Goal: Task Accomplishment & Management: Manage account settings

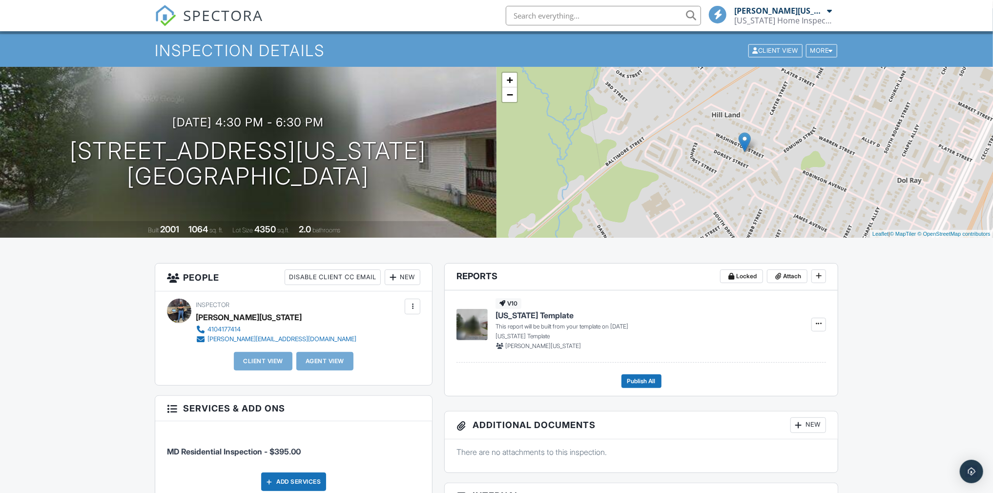
scroll to position [49, 0]
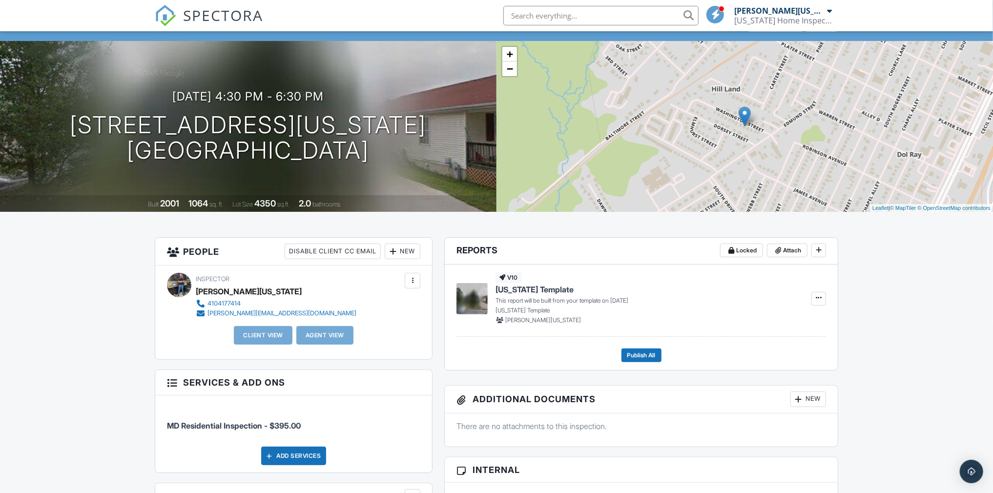
click at [416, 253] on div "New" at bounding box center [403, 252] width 36 height 16
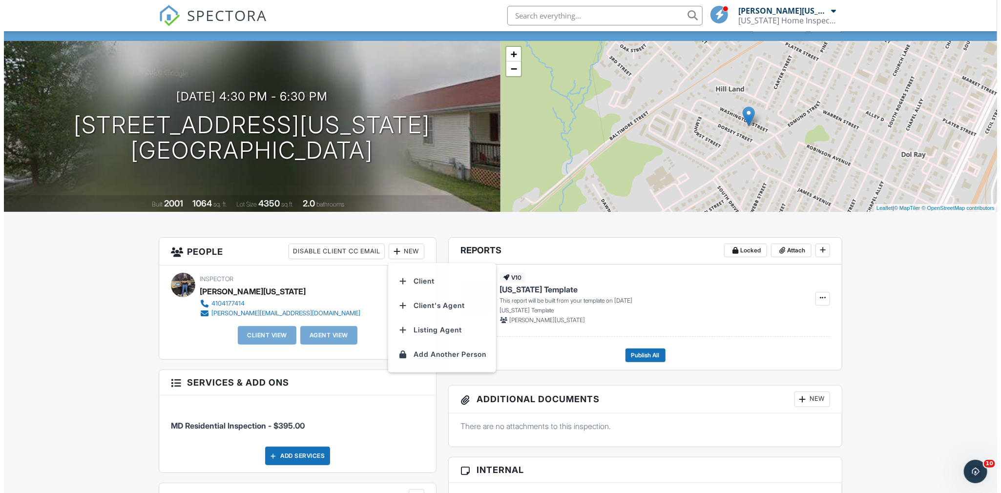
scroll to position [0, 0]
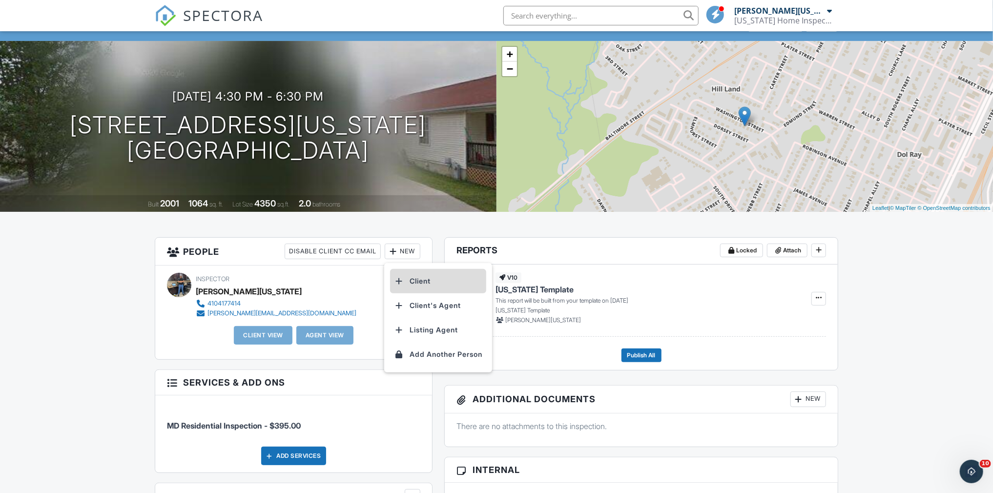
click at [406, 278] on li "Client" at bounding box center [438, 281] width 96 height 24
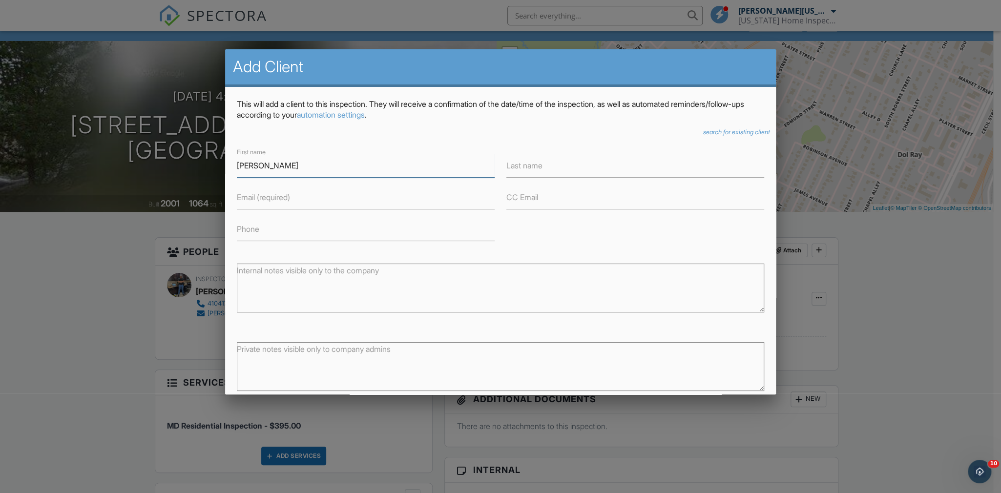
type input "[PERSON_NAME]"
click at [516, 163] on label "Last name" at bounding box center [524, 165] width 36 height 11
click at [516, 163] on input "Last name" at bounding box center [635, 166] width 258 height 24
type input "[PERSON_NAME]"
click at [338, 199] on input "Email (required)" at bounding box center [366, 198] width 258 height 24
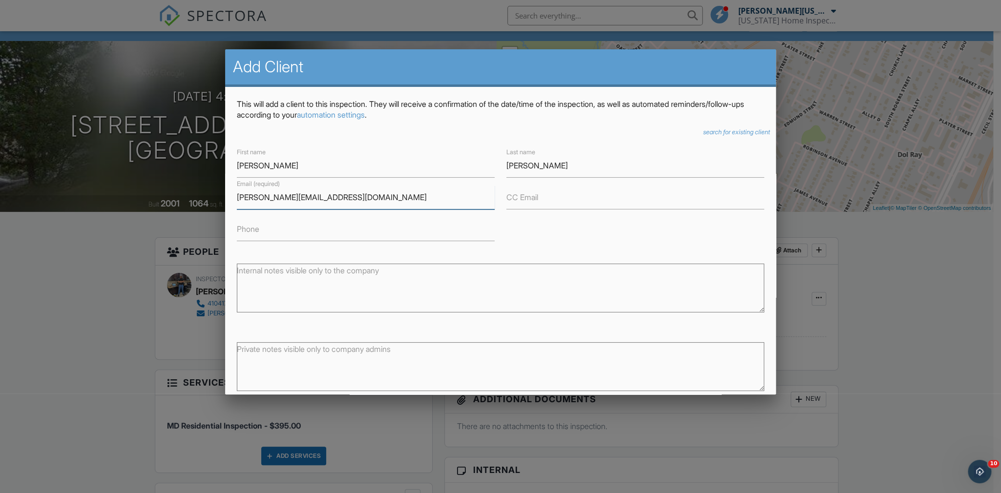
type input "troy.troyborst@gmail.com"
click at [251, 233] on label "Phone" at bounding box center [248, 229] width 22 height 11
click at [251, 233] on input "Phone" at bounding box center [366, 229] width 258 height 24
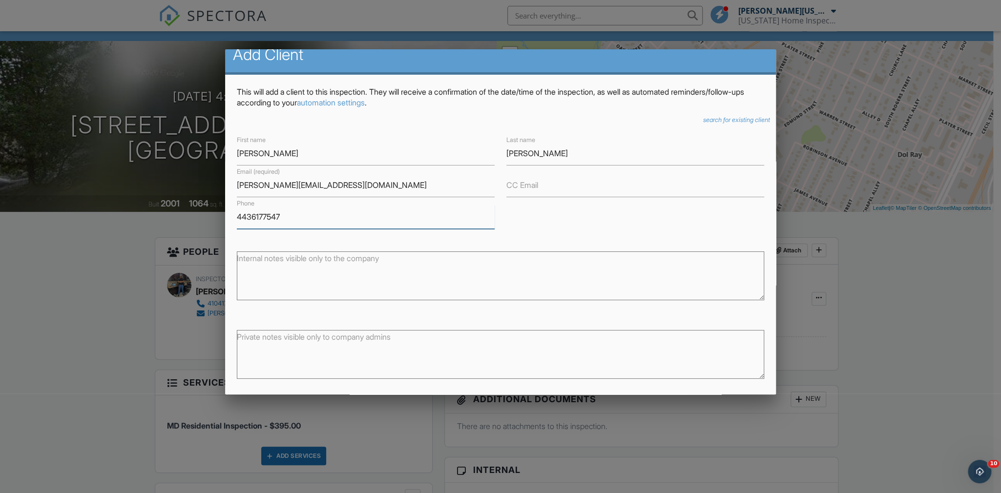
scroll to position [50, 0]
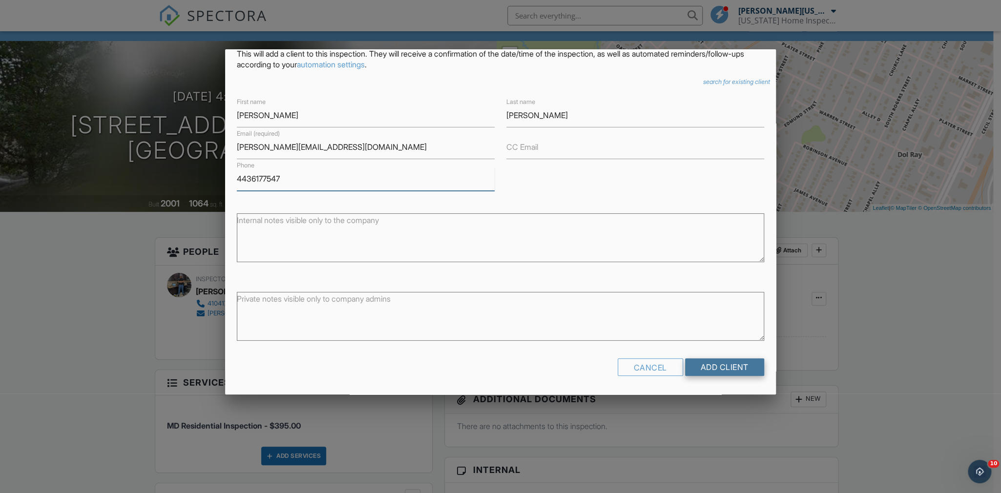
type input "4436177547"
click at [739, 359] on input "Add Client" at bounding box center [724, 367] width 79 height 18
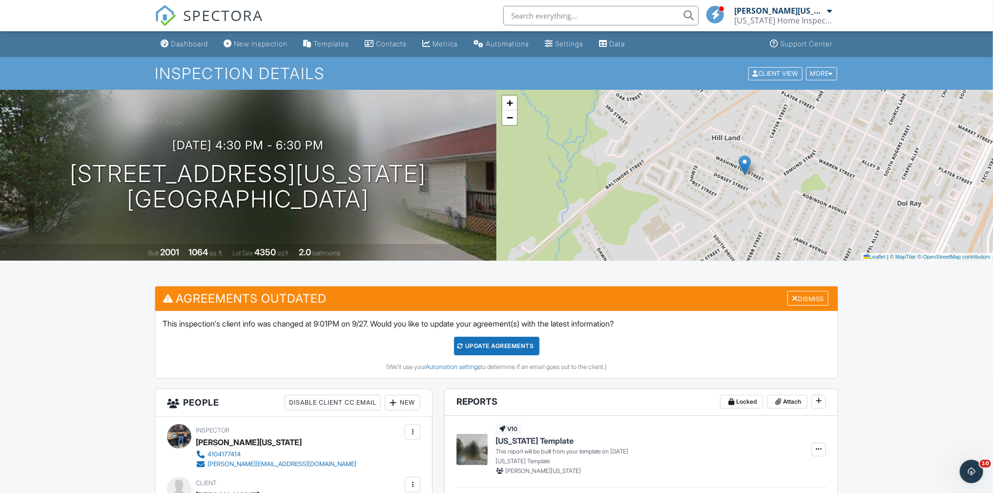
click at [515, 348] on div "Update Agreements" at bounding box center [496, 346] width 85 height 19
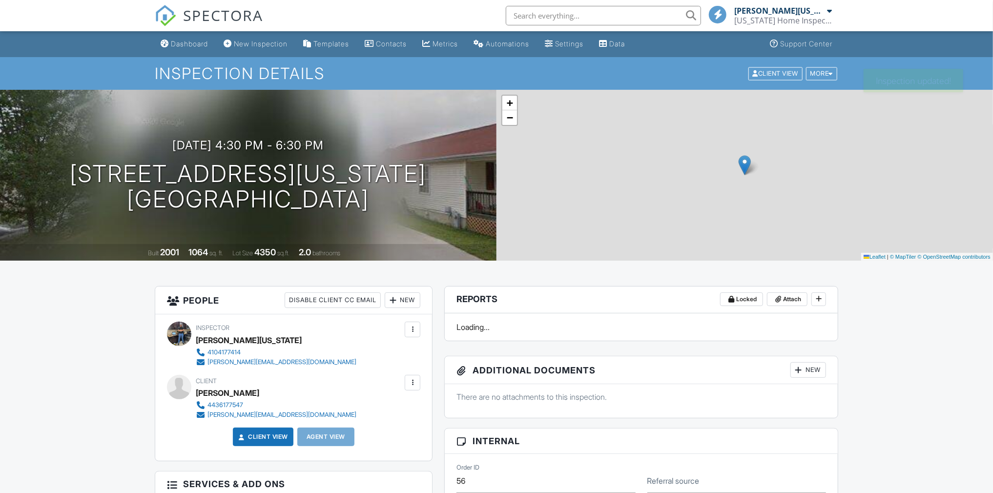
click at [217, 20] on span "SPECTORA" at bounding box center [223, 15] width 80 height 21
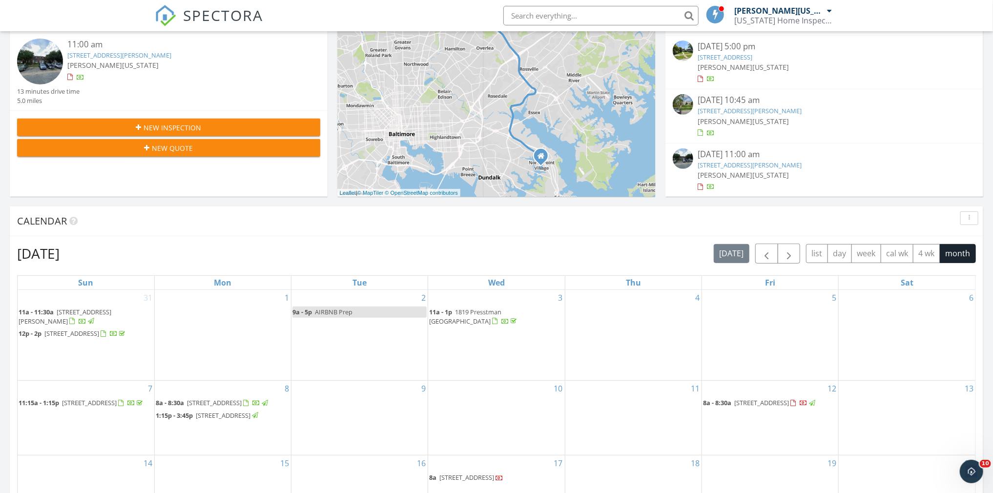
scroll to position [146, 0]
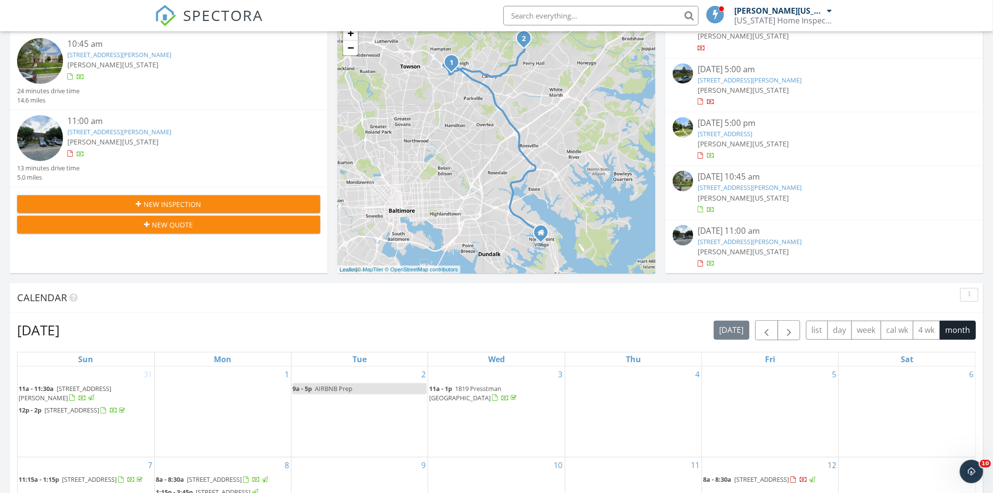
click at [791, 243] on link "30 Sylvan Park Ct, Perry Hall, MD 21236" at bounding box center [750, 241] width 104 height 9
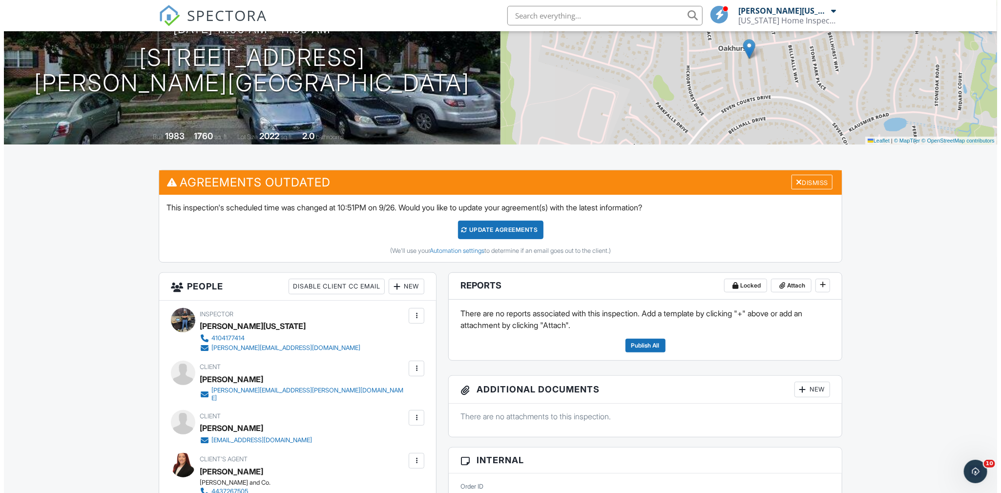
scroll to position [98, 0]
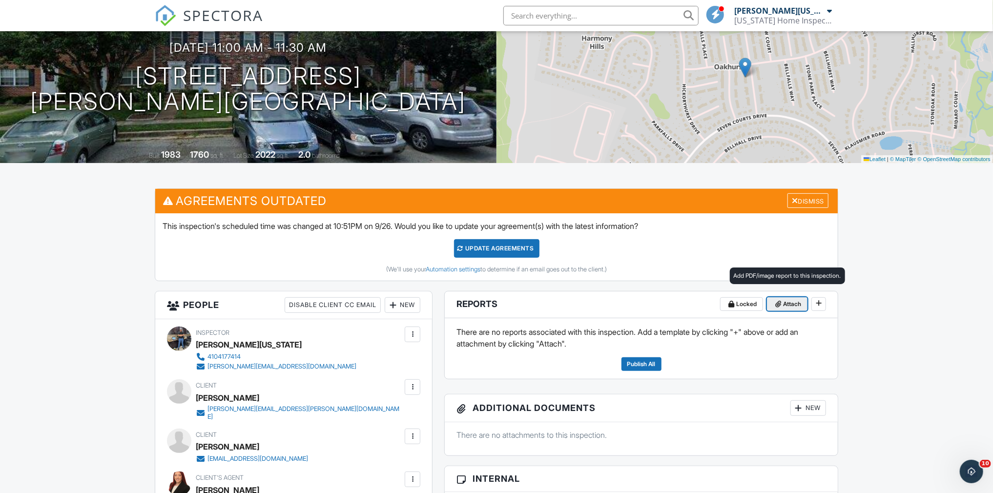
click at [793, 305] on span "Attach" at bounding box center [792, 304] width 18 height 10
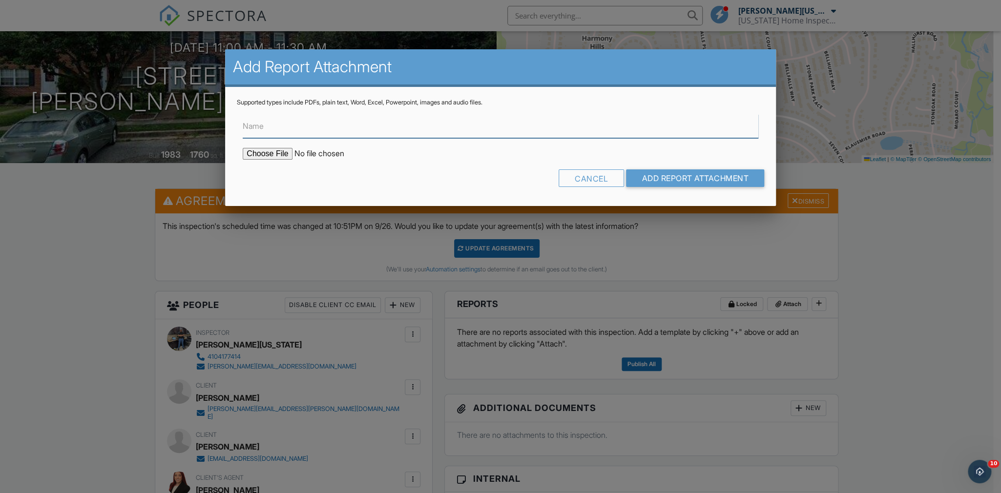
click at [273, 131] on input "Name" at bounding box center [501, 126] width 516 height 24
type input "Report"
click at [271, 149] on input "file" at bounding box center [326, 154] width 166 height 12
type input "C:\fakepath\County Rental-30 Sylvan Park Ct.pdf"
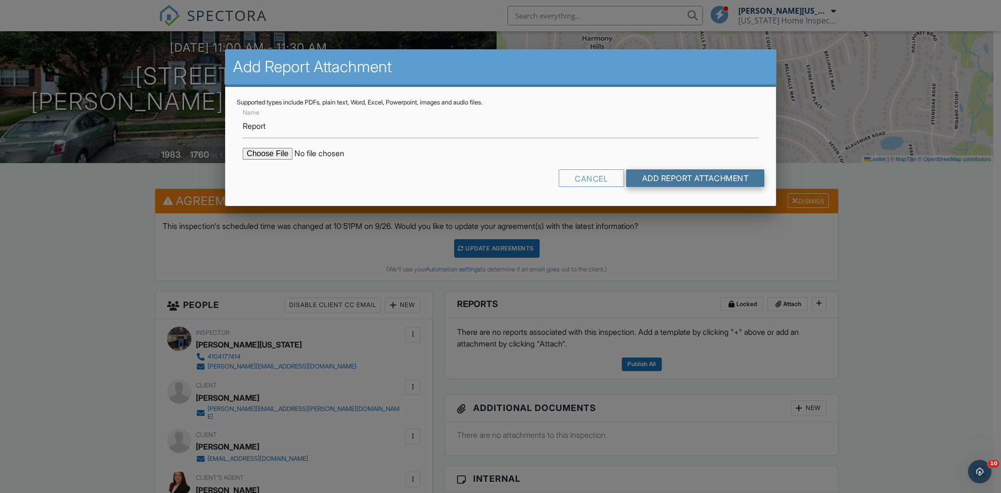
click at [658, 182] on input "Add Report Attachment" at bounding box center [695, 178] width 138 height 18
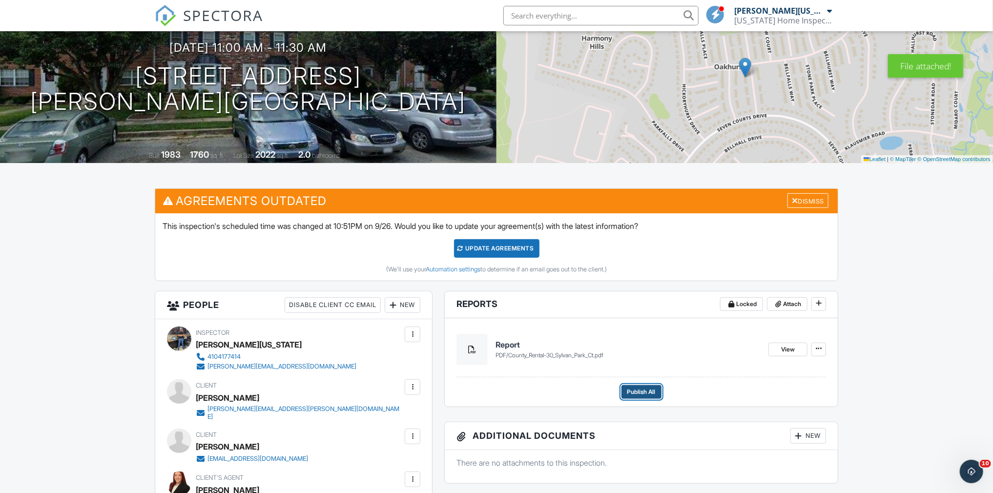
click at [651, 391] on span "Publish All" at bounding box center [641, 392] width 28 height 10
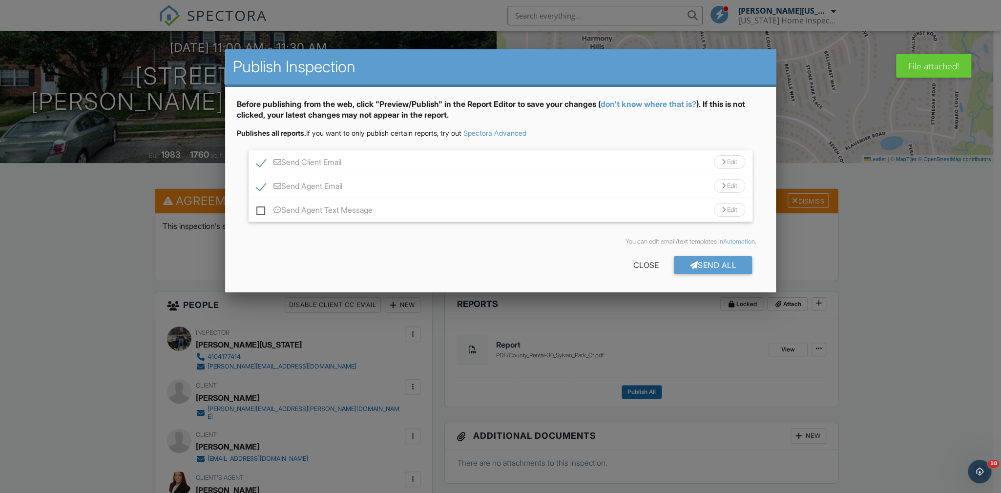
click at [733, 265] on div "Send All" at bounding box center [713, 265] width 78 height 18
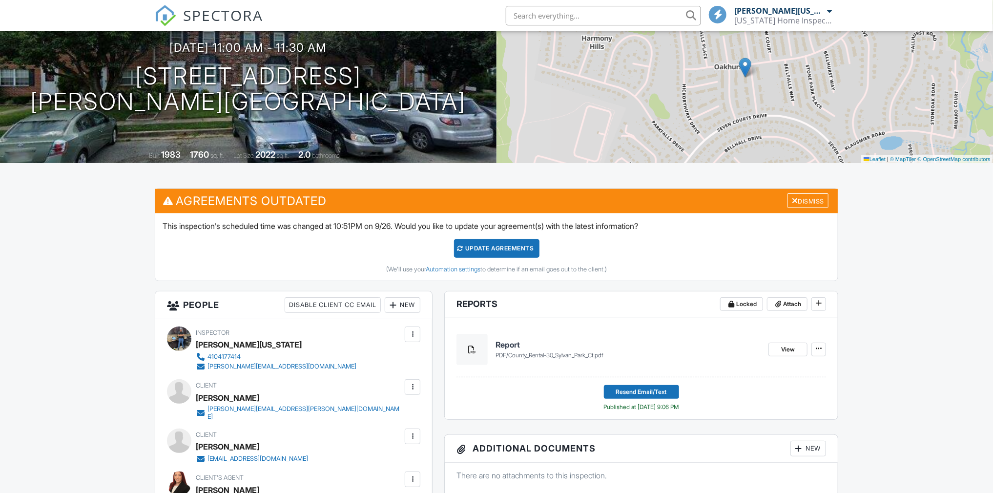
scroll to position [49, 0]
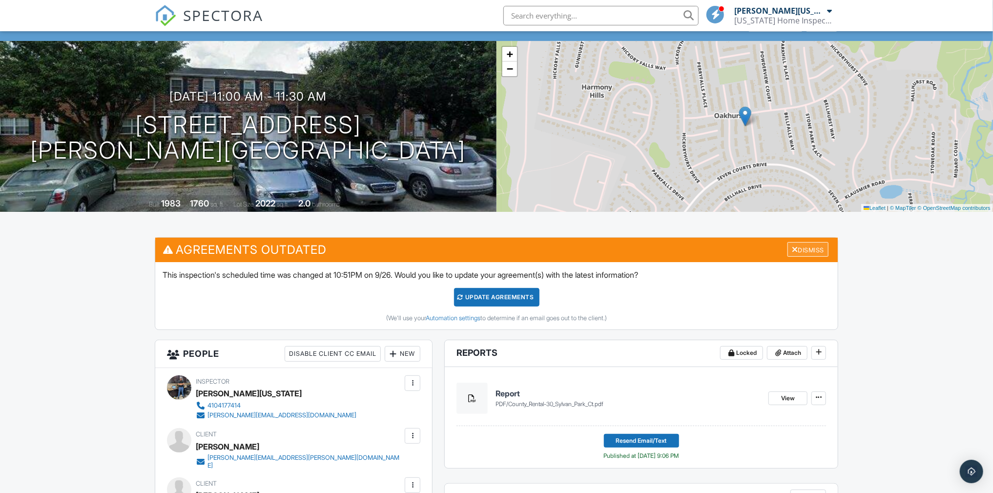
click at [797, 256] on h3 "Agreements Outdated Dismiss" at bounding box center [496, 250] width 683 height 24
click at [802, 249] on div "Dismiss" at bounding box center [808, 249] width 41 height 15
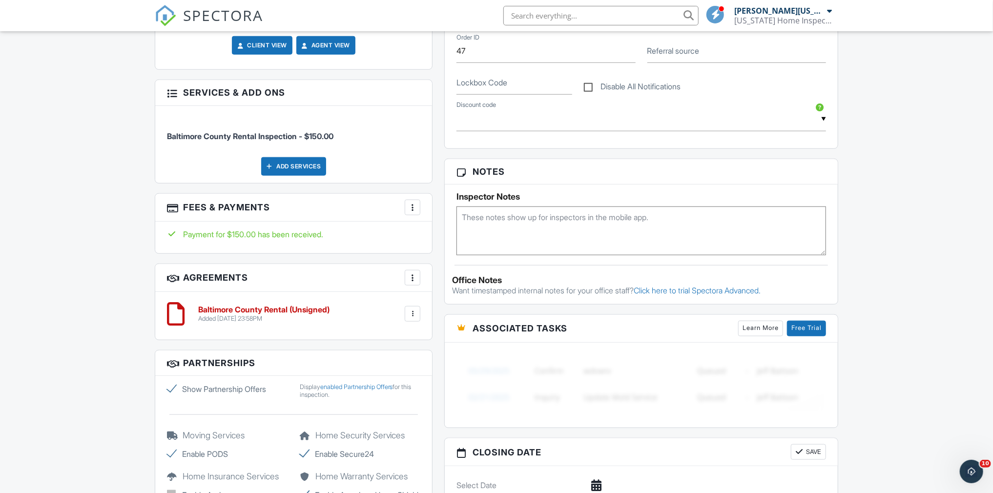
scroll to position [537, 0]
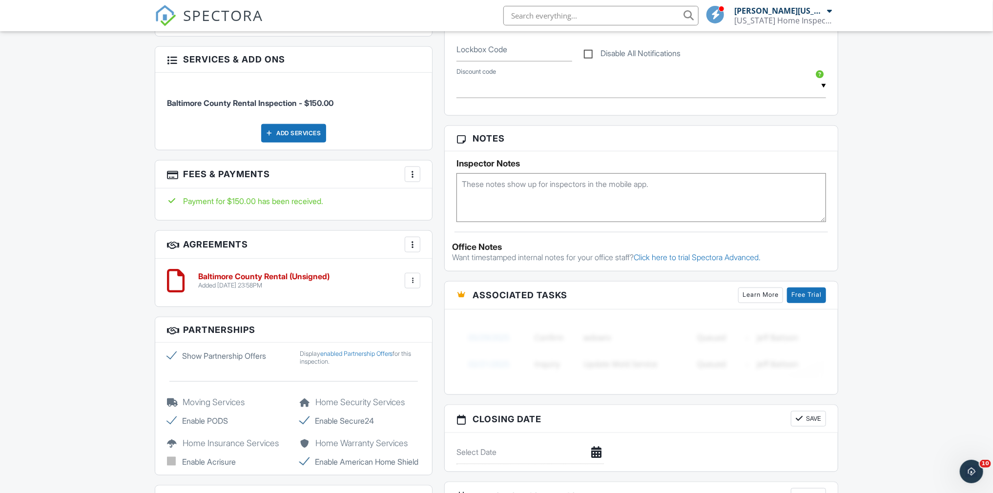
click at [312, 272] on h6 "Baltimore County Rental (Unsigned)" at bounding box center [263, 276] width 131 height 9
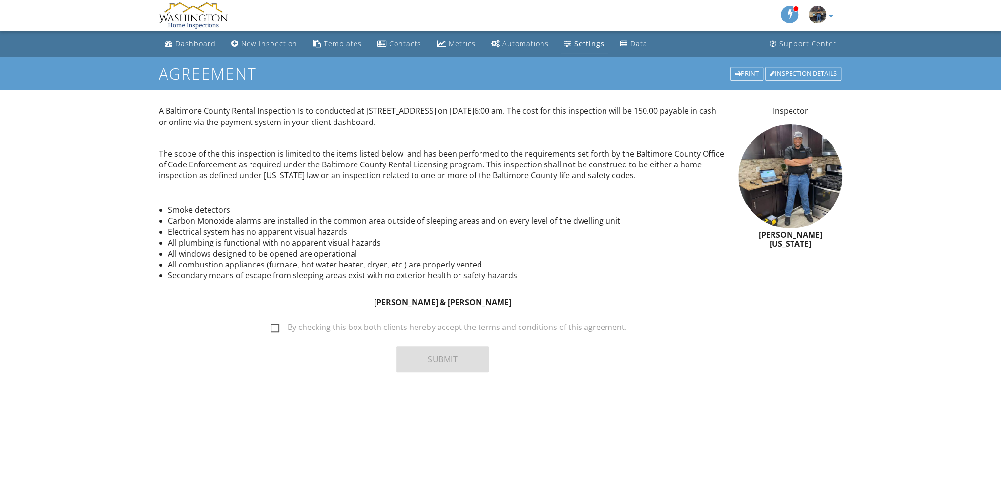
click at [281, 331] on label "By checking this box both clients hereby accept the terms and conditions of thi…" at bounding box center [448, 329] width 355 height 12
click at [271, 326] on input "By checking this box both clients hereby accept the terms and conditions of thi…" at bounding box center [268, 322] width 6 height 6
checkbox input "true"
click at [433, 360] on button "Submit" at bounding box center [442, 359] width 92 height 26
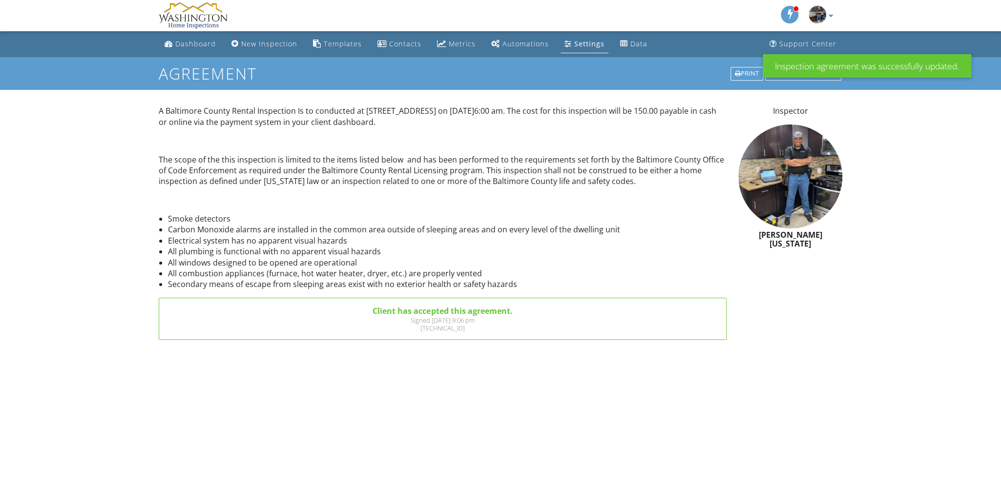
drag, startPoint x: 0, startPoint y: 0, endPoint x: 254, endPoint y: 156, distance: 297.9
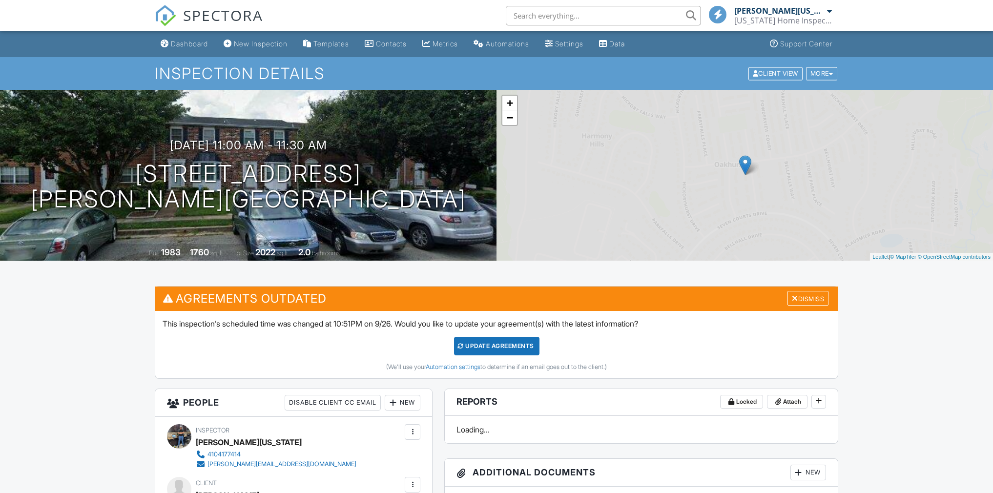
scroll to position [639, 0]
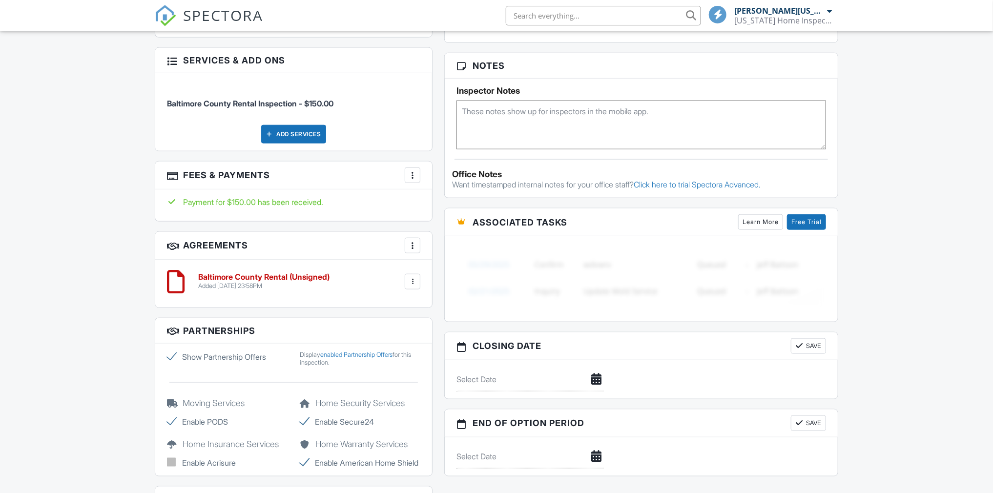
drag, startPoint x: 412, startPoint y: 213, endPoint x: 341, endPoint y: 211, distance: 71.3
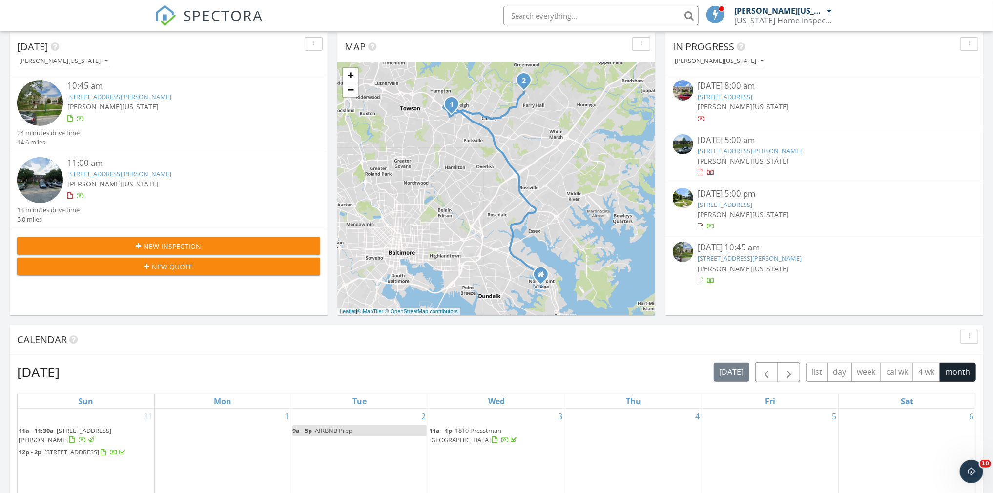
scroll to position [98, 0]
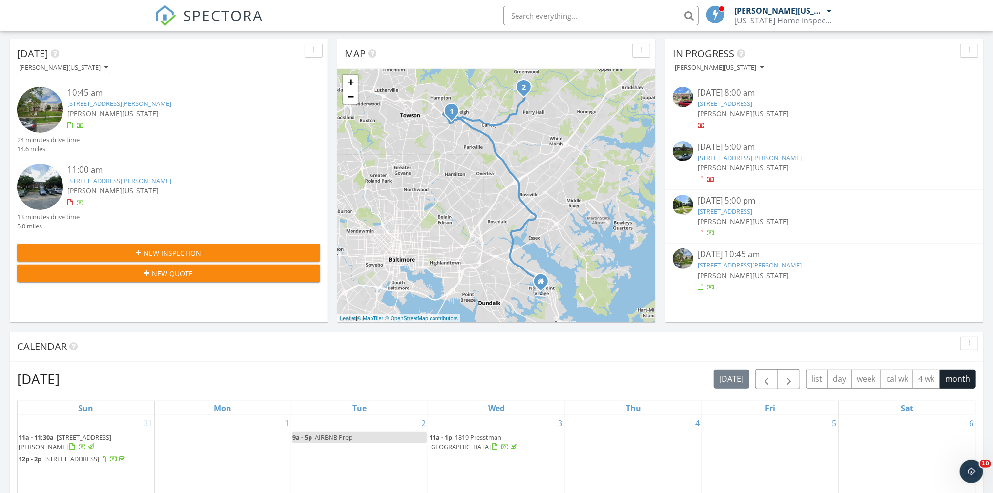
click at [767, 158] on link "3677 Kenyon Ave, Baltimore, MD 21213" at bounding box center [750, 157] width 104 height 9
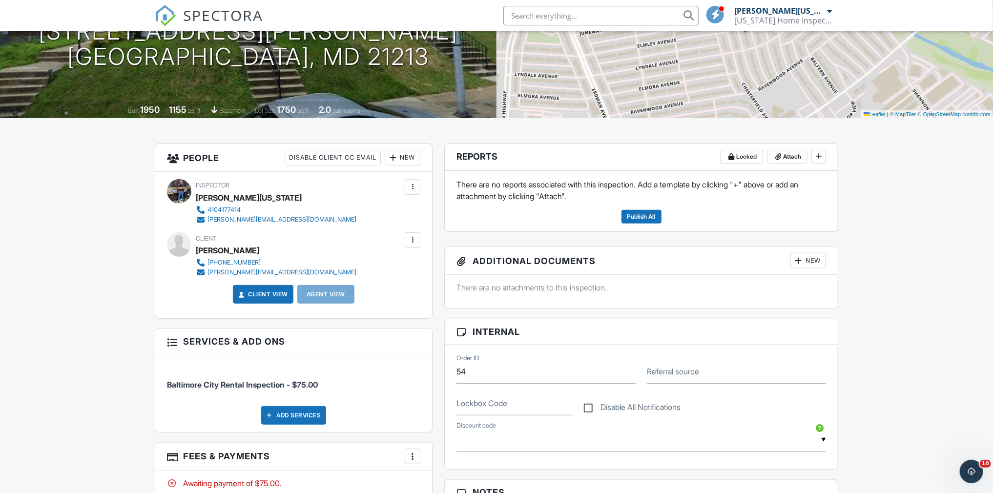
scroll to position [146, 0]
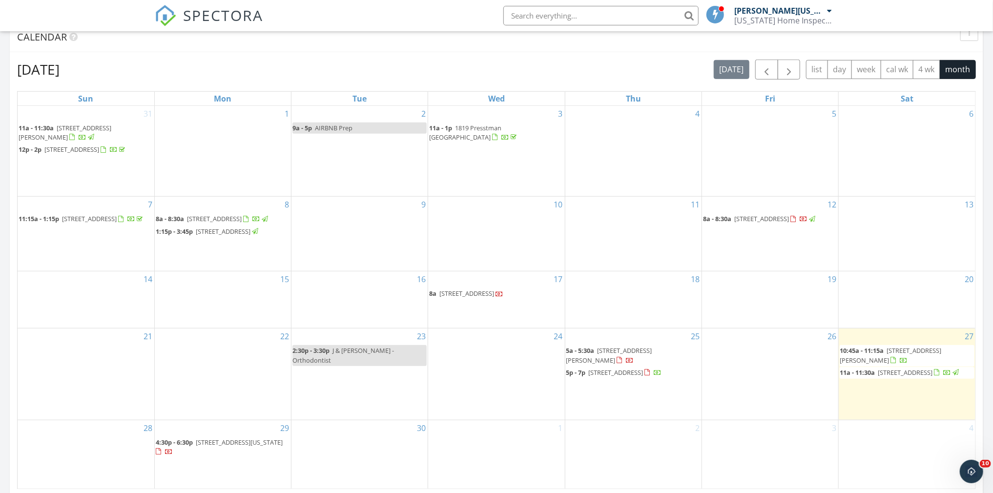
scroll to position [439, 0]
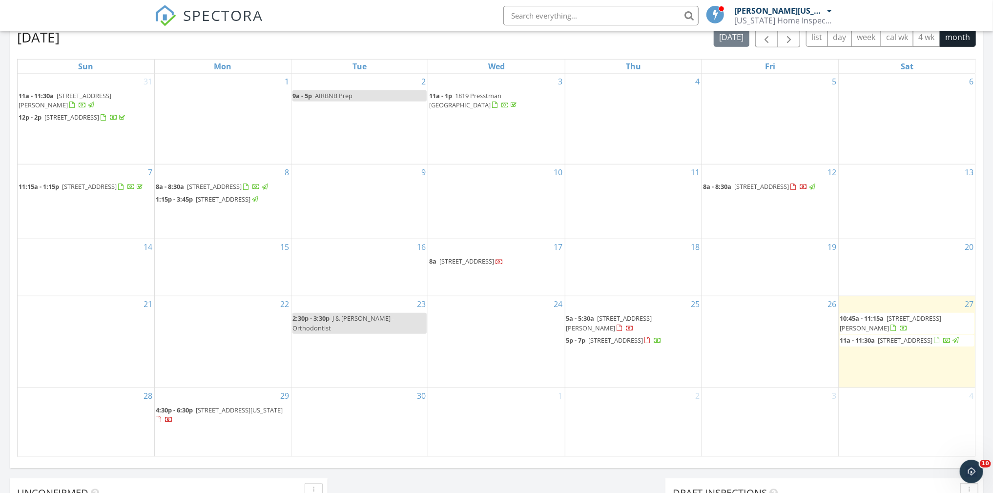
click at [913, 328] on span "1726 Yakona Rd, Parkville 21234" at bounding box center [891, 323] width 102 height 18
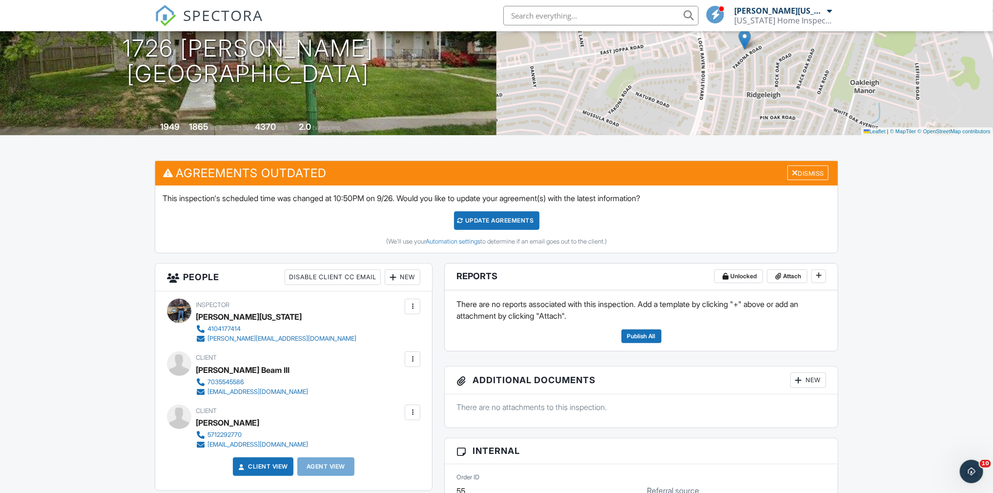
scroll to position [195, 0]
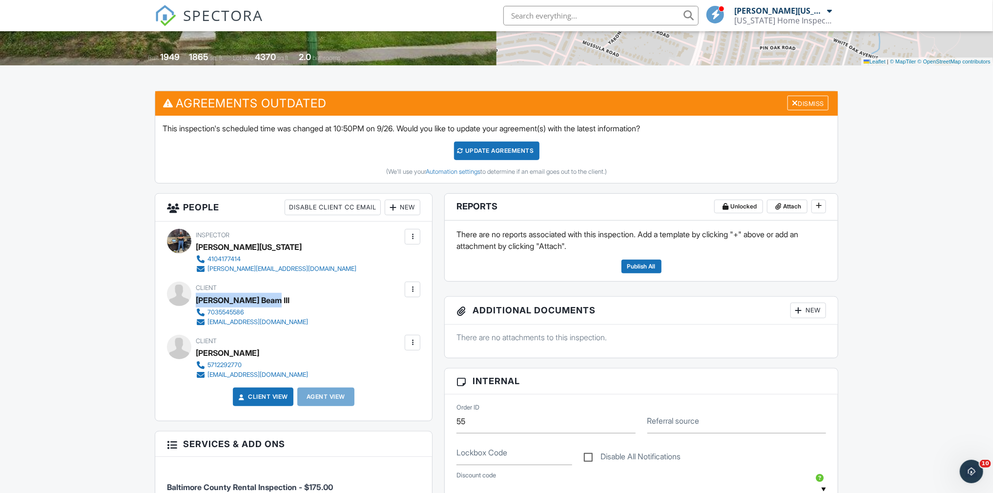
drag, startPoint x: 229, startPoint y: 304, endPoint x: 199, endPoint y: 299, distance: 30.1
click at [199, 299] on div "[PERSON_NAME] Beam III" at bounding box center [256, 300] width 120 height 15
copy div "[PERSON_NAME] Beam III"
drag, startPoint x: 266, startPoint y: 350, endPoint x: 196, endPoint y: 355, distance: 69.6
click at [196, 355] on div "[PERSON_NAME]" at bounding box center [256, 353] width 120 height 15
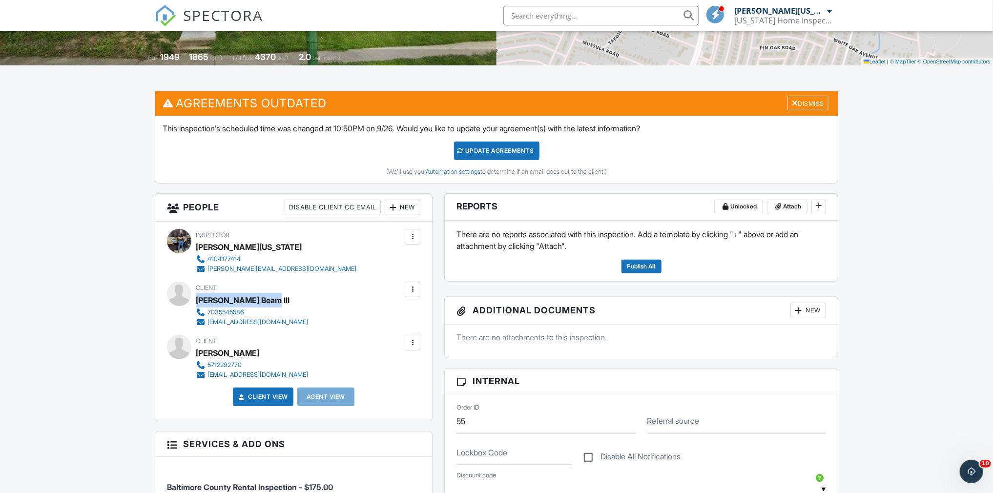
copy div "[PERSON_NAME]"
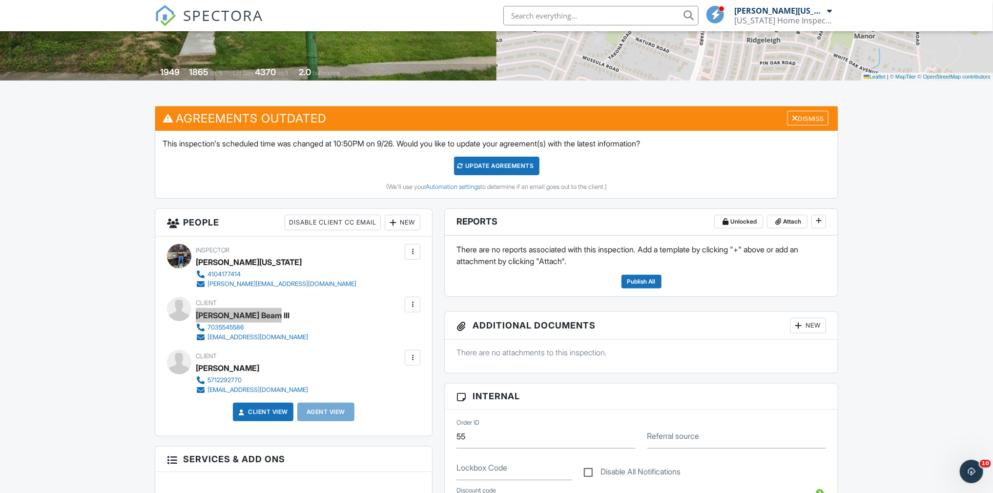
scroll to position [98, 0]
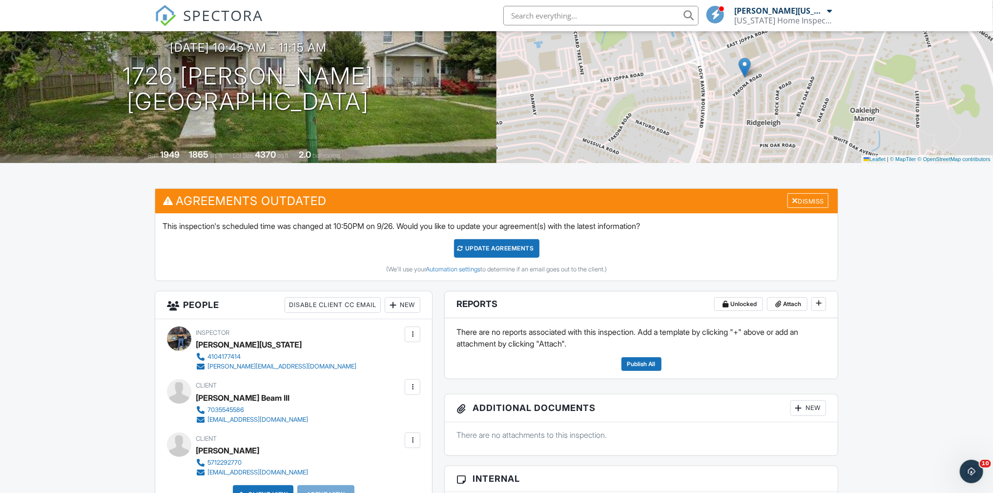
click at [485, 249] on div "Update Agreements" at bounding box center [496, 248] width 85 height 19
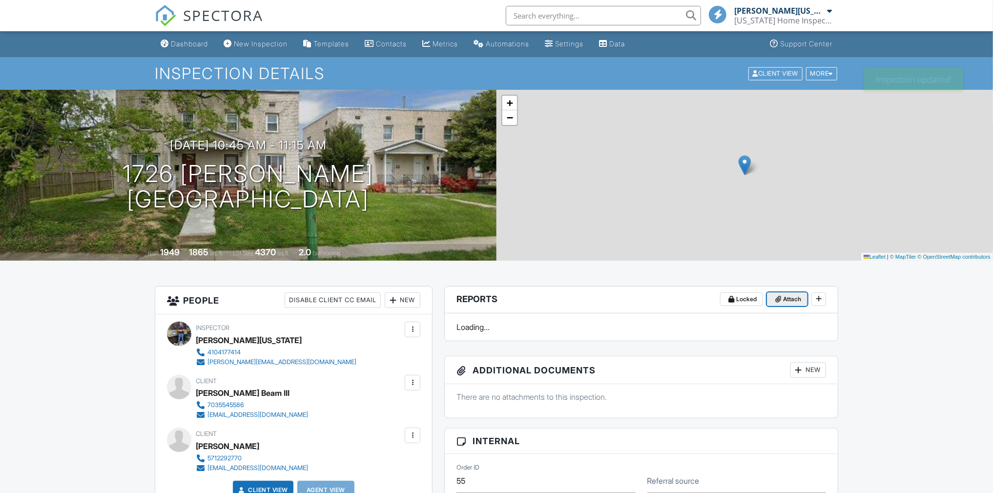
click at [796, 299] on span "Attach" at bounding box center [792, 299] width 18 height 10
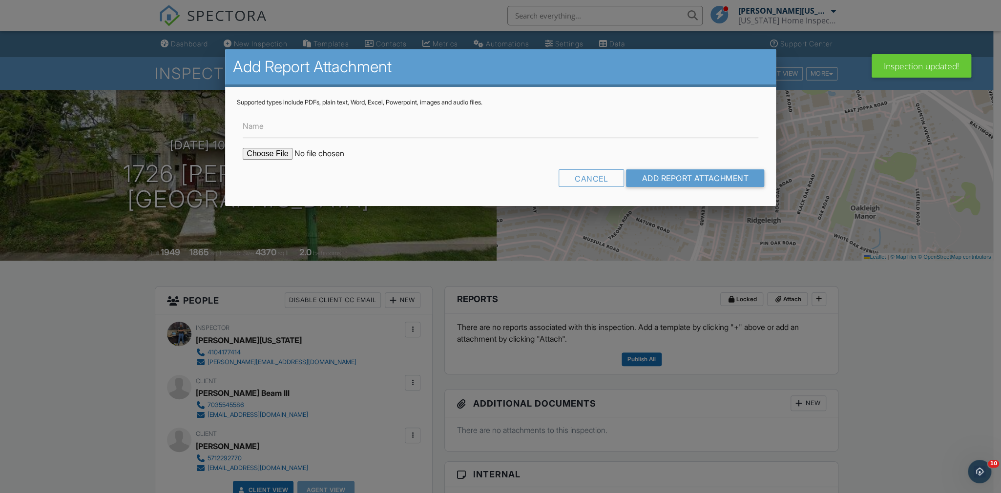
click at [269, 154] on input "file" at bounding box center [326, 154] width 166 height 12
type input "C:\fakepath\County Rental-1726 Yakona 2.pdf"
click at [703, 172] on input "Add Report Attachment" at bounding box center [695, 178] width 138 height 18
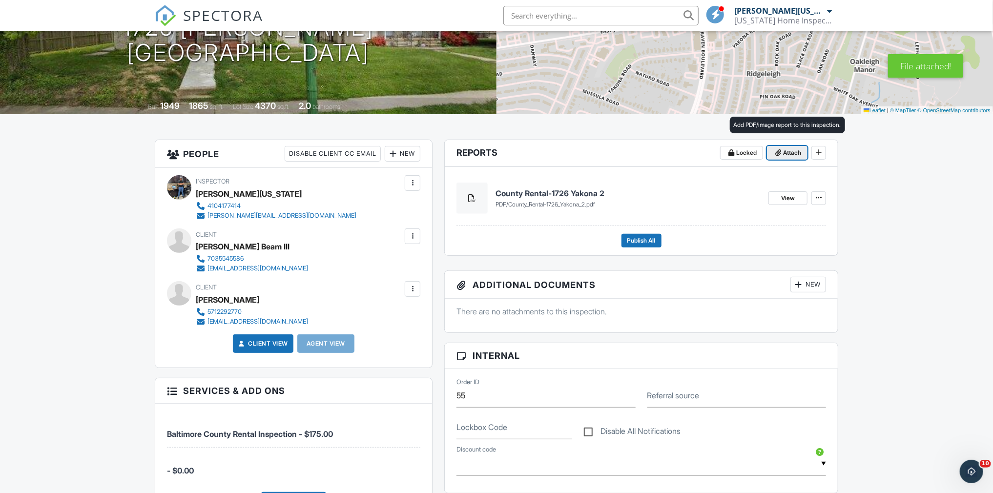
click at [793, 152] on span "Attach" at bounding box center [792, 153] width 18 height 10
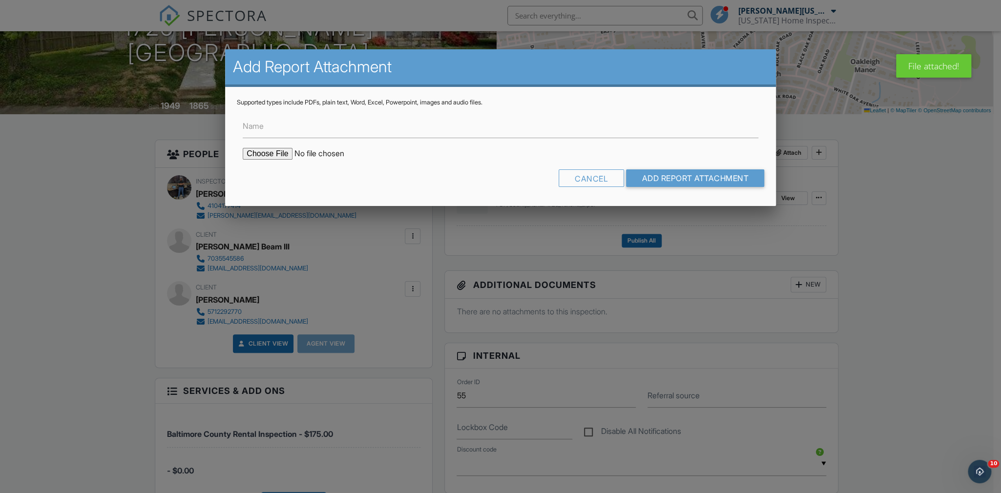
click at [265, 157] on input "file" at bounding box center [326, 154] width 166 height 12
type input "C:\fakepath\County Rental-1726 [GEOGRAPHIC_DATA] 1.pdf"
click at [703, 174] on input "Add Report Attachment" at bounding box center [695, 178] width 138 height 18
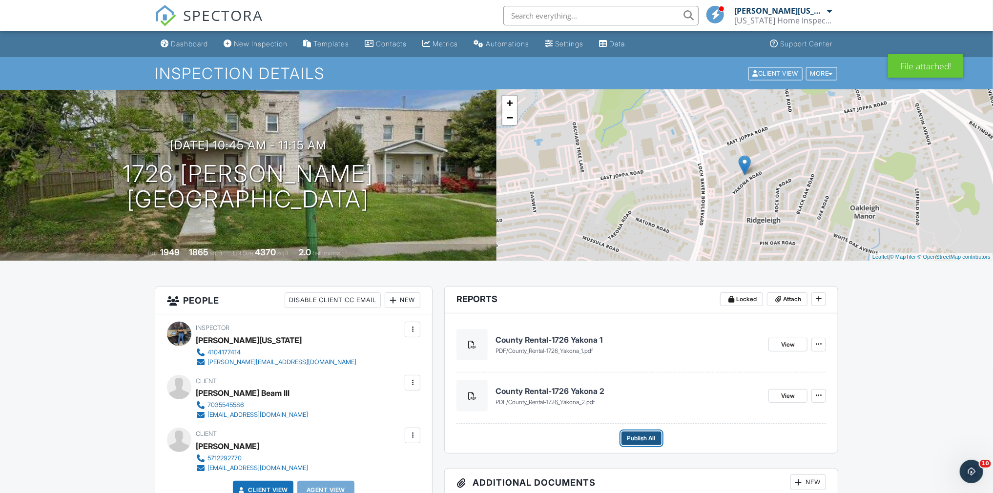
click at [627, 442] on span "Publish All" at bounding box center [641, 439] width 28 height 10
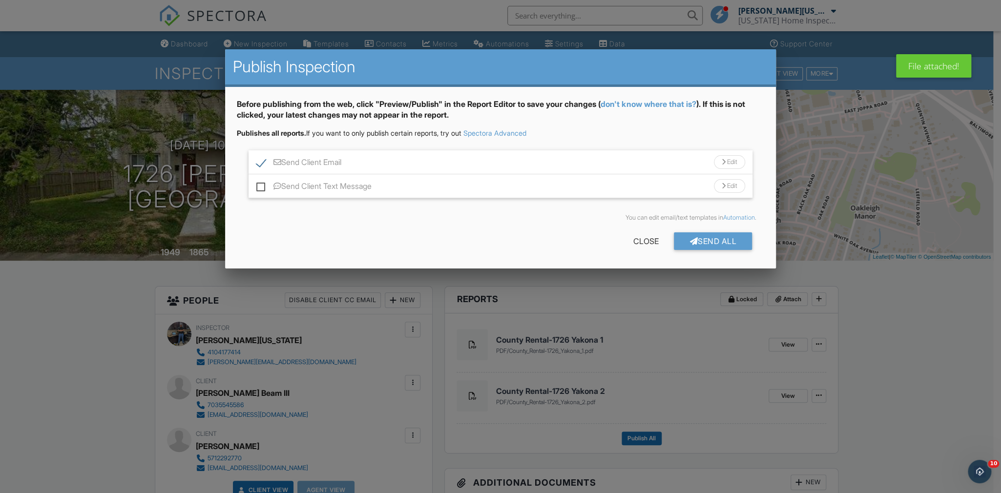
click at [724, 240] on div "Send All" at bounding box center [713, 241] width 78 height 18
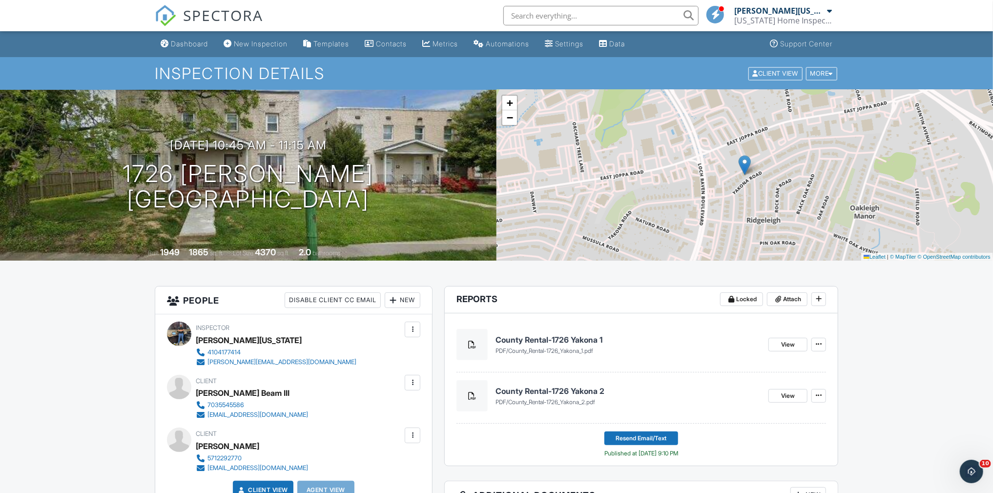
click at [207, 18] on span "SPECTORA" at bounding box center [223, 15] width 80 height 21
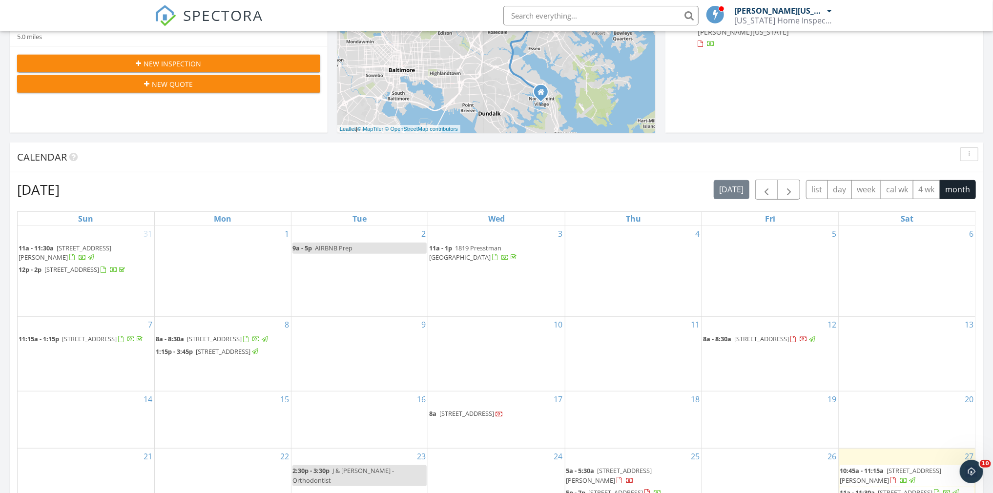
scroll to position [293, 0]
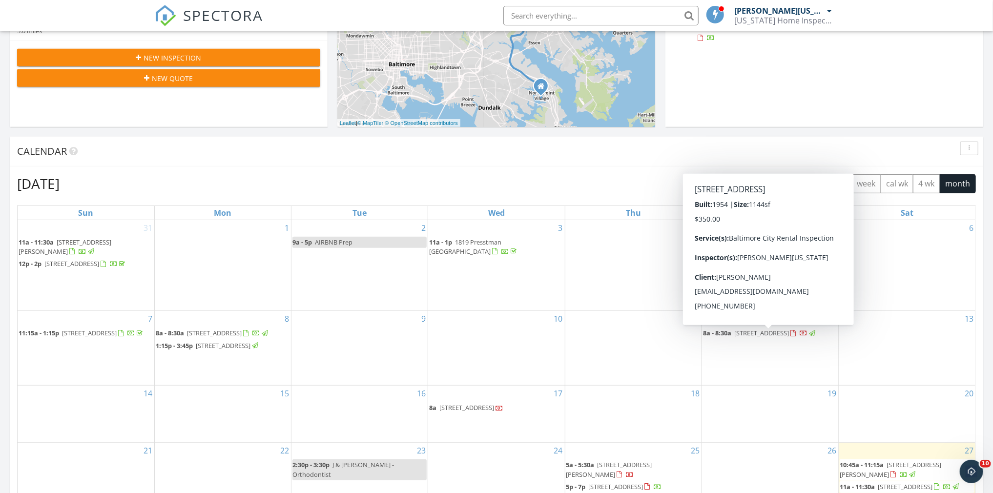
click at [775, 332] on span "[STREET_ADDRESS]" at bounding box center [761, 333] width 55 height 9
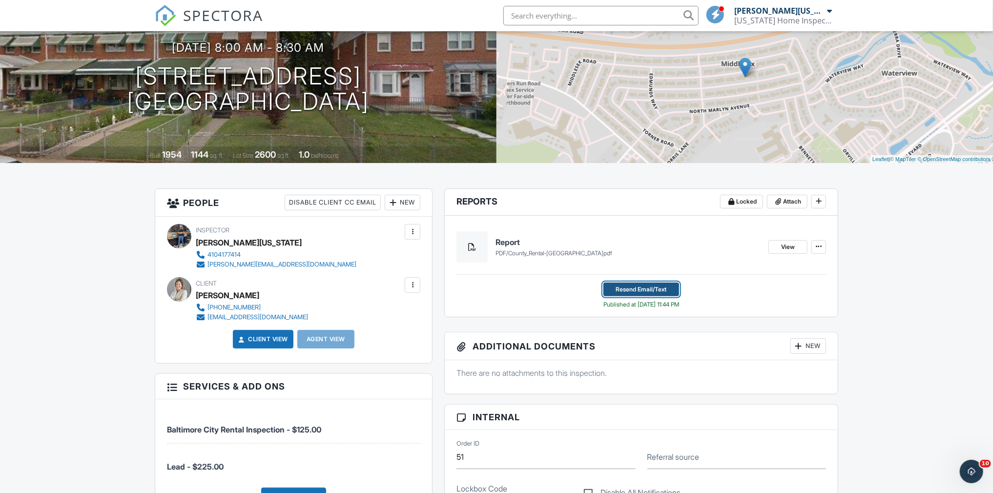
click at [662, 288] on span "Resend Email/Text" at bounding box center [641, 290] width 51 height 10
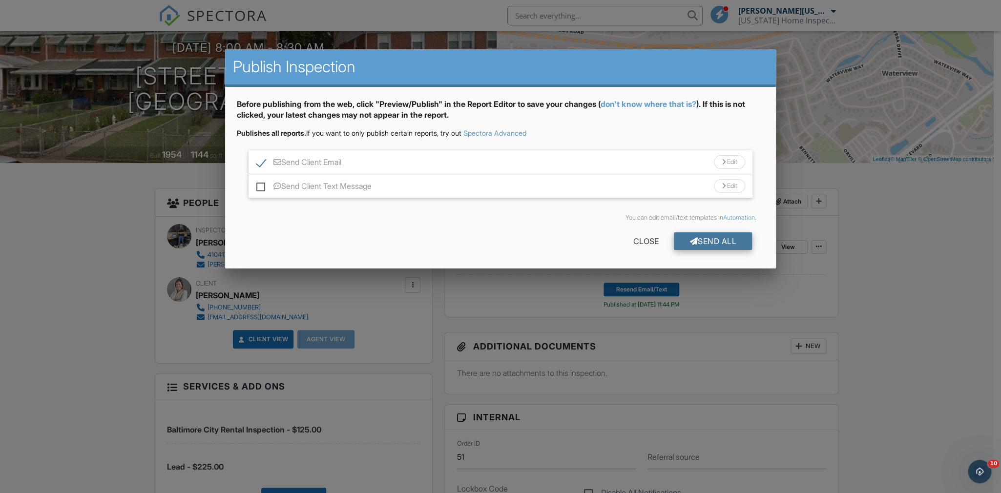
click at [691, 247] on div "Send All" at bounding box center [713, 241] width 78 height 18
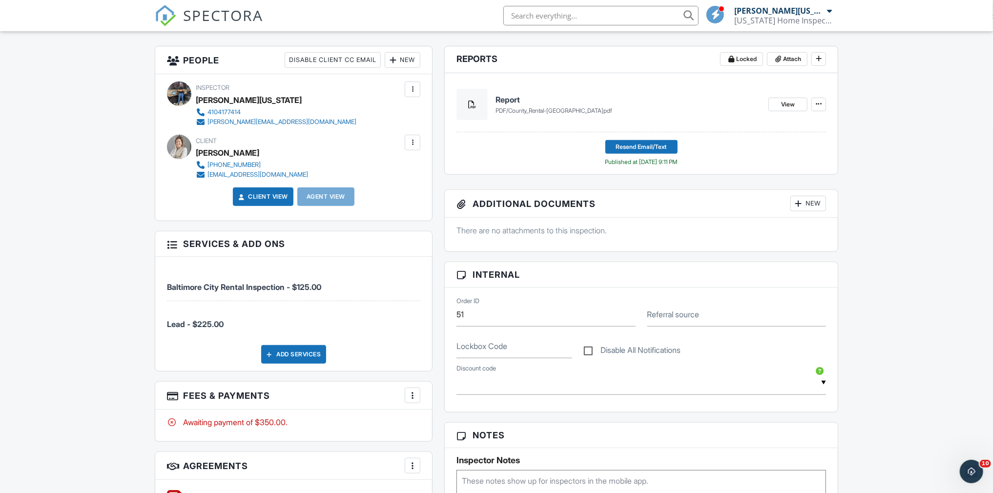
scroll to position [49, 0]
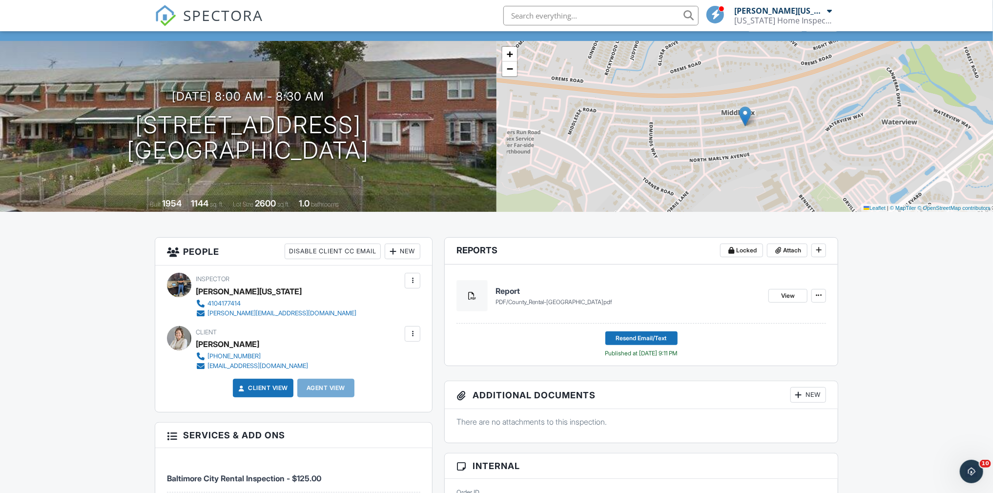
click at [239, 16] on span "SPECTORA" at bounding box center [223, 15] width 80 height 21
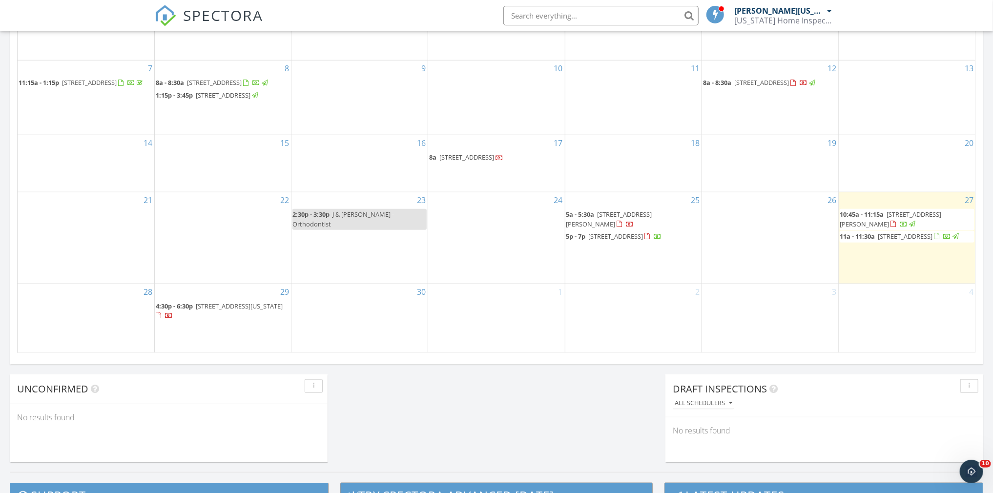
scroll to position [391, 0]
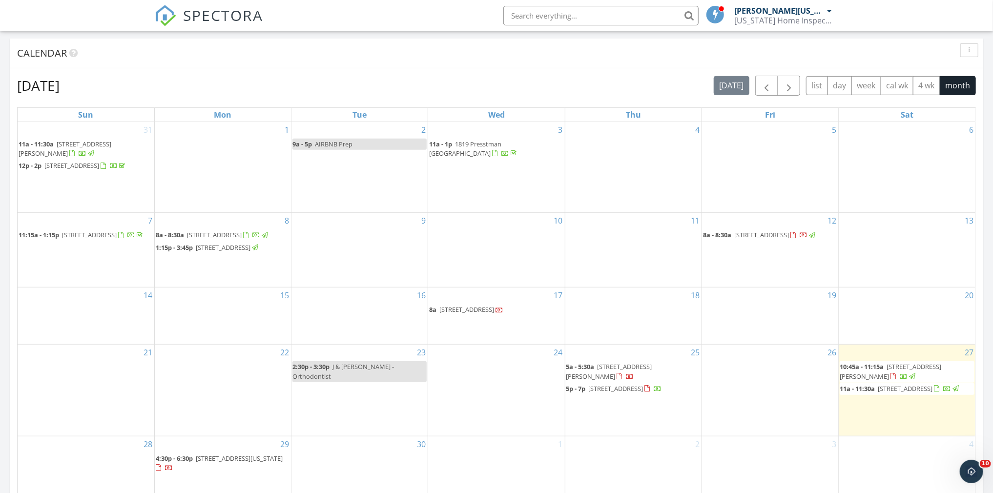
click at [240, 463] on span "[STREET_ADDRESS][US_STATE]" at bounding box center [239, 458] width 87 height 9
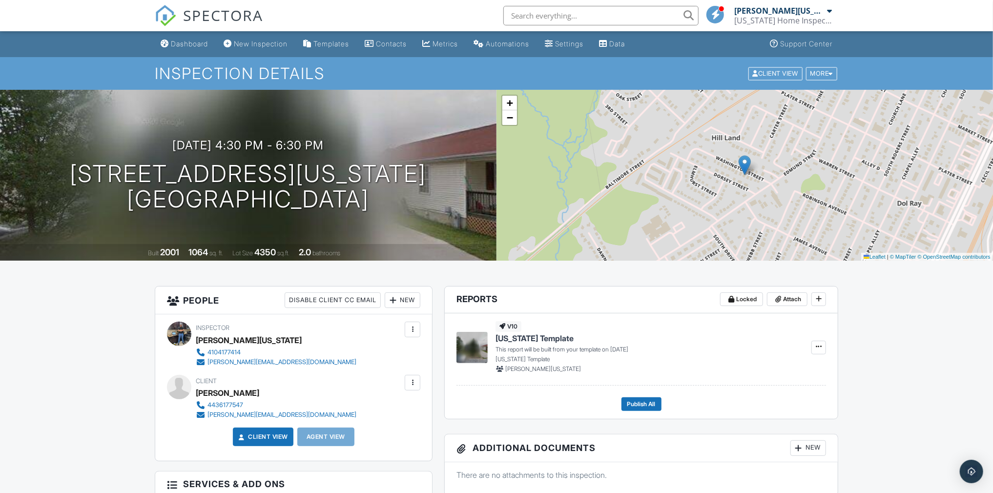
click at [410, 300] on div "New" at bounding box center [403, 300] width 36 height 16
click at [434, 353] on li "Client's Agent" at bounding box center [438, 354] width 96 height 24
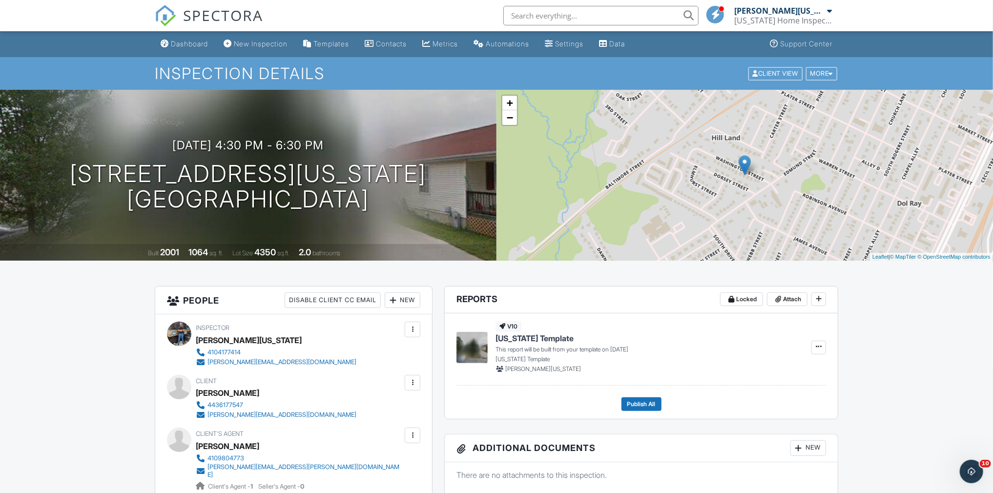
click at [246, 12] on span "SPECTORA" at bounding box center [223, 15] width 80 height 21
